Goal: Find contact information: Find contact information

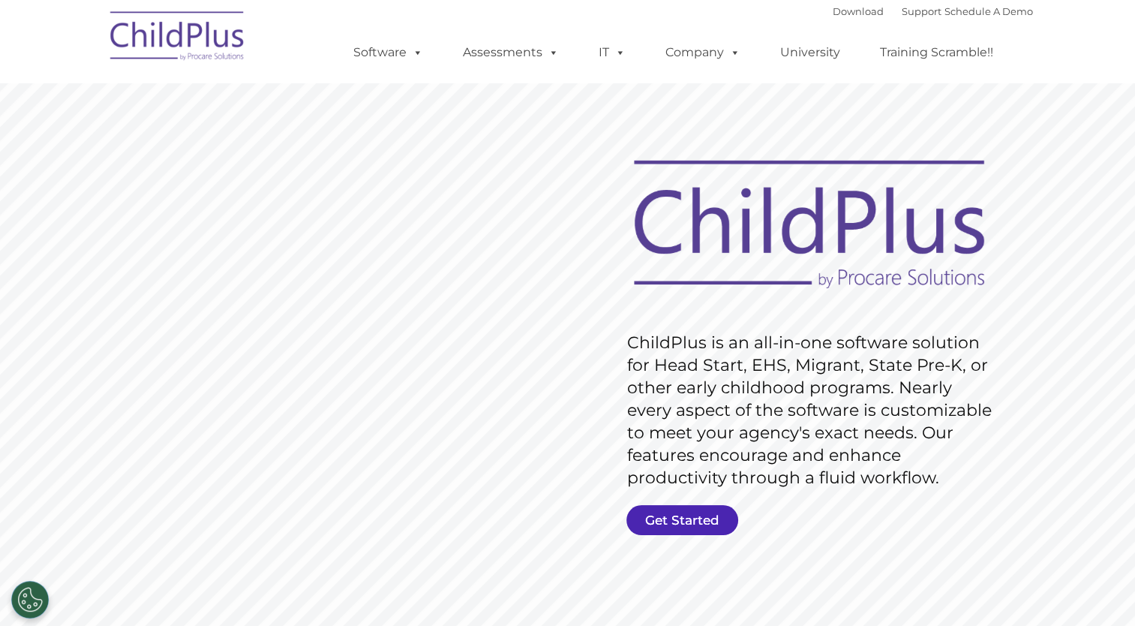
click at [692, 515] on link "Get Started" at bounding box center [683, 520] width 112 height 30
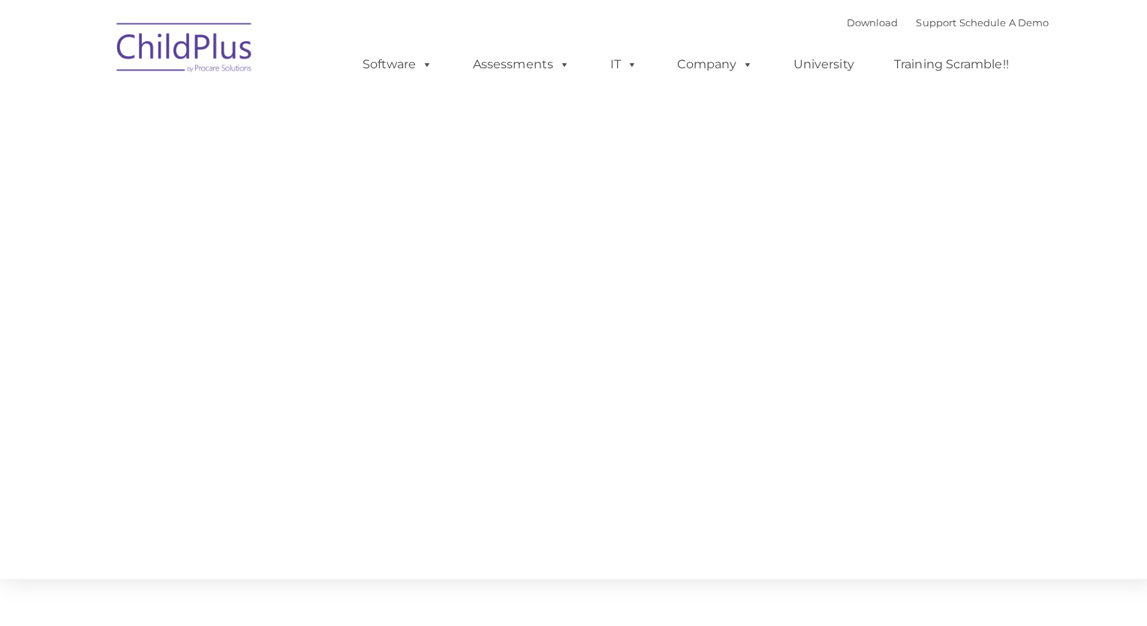
type input ""
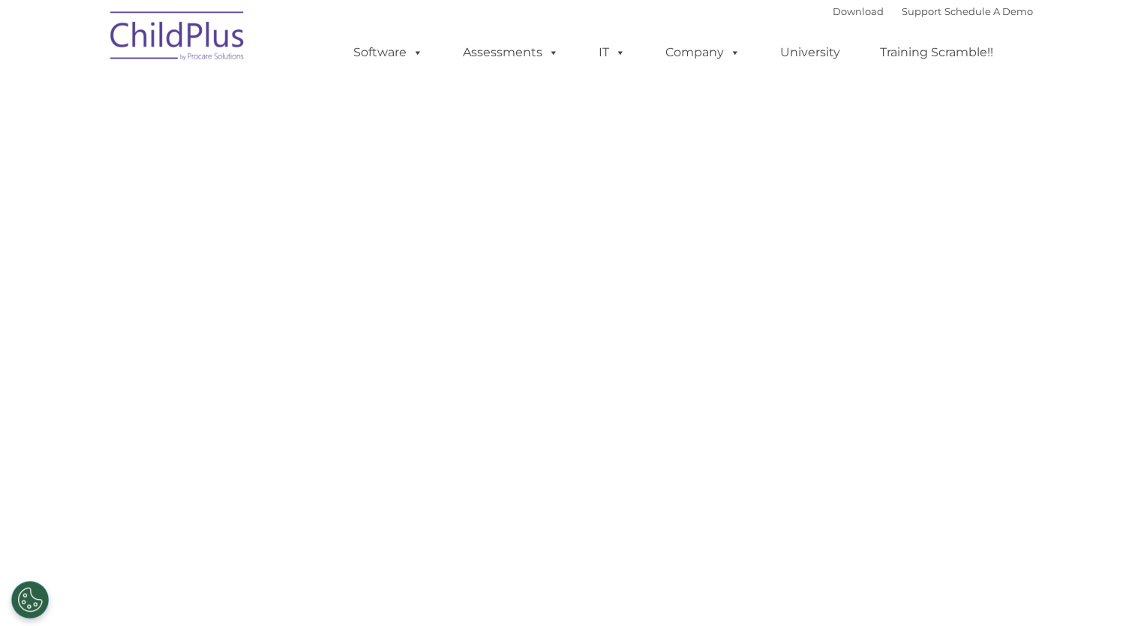
select select "MEDIUM"
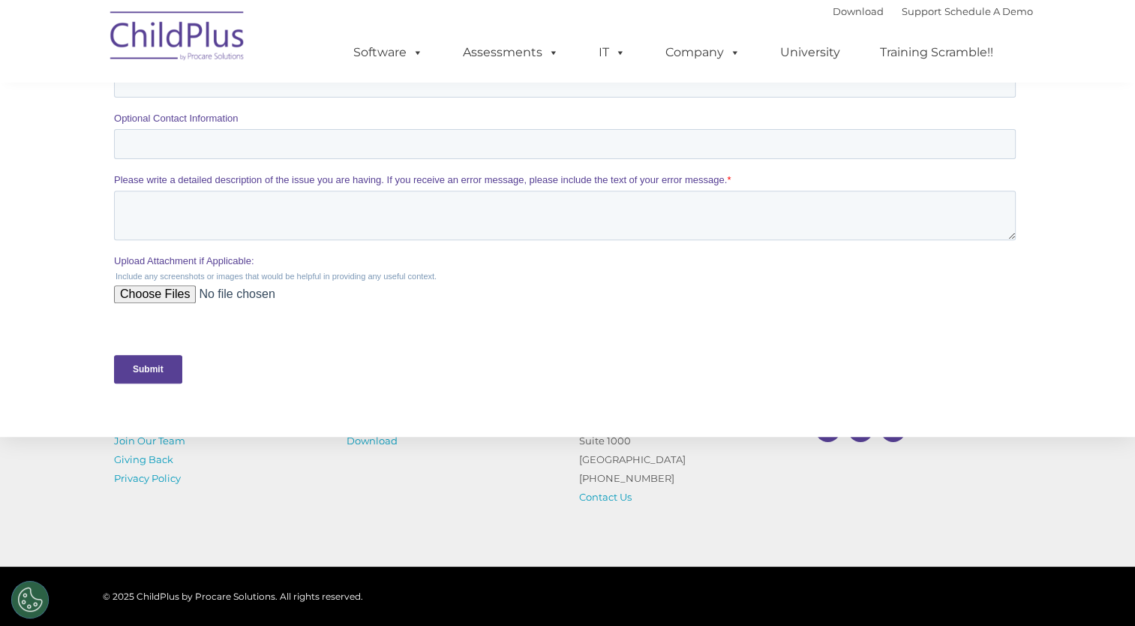
scroll to position [546, 0]
